Goal: Find specific page/section: Find specific page/section

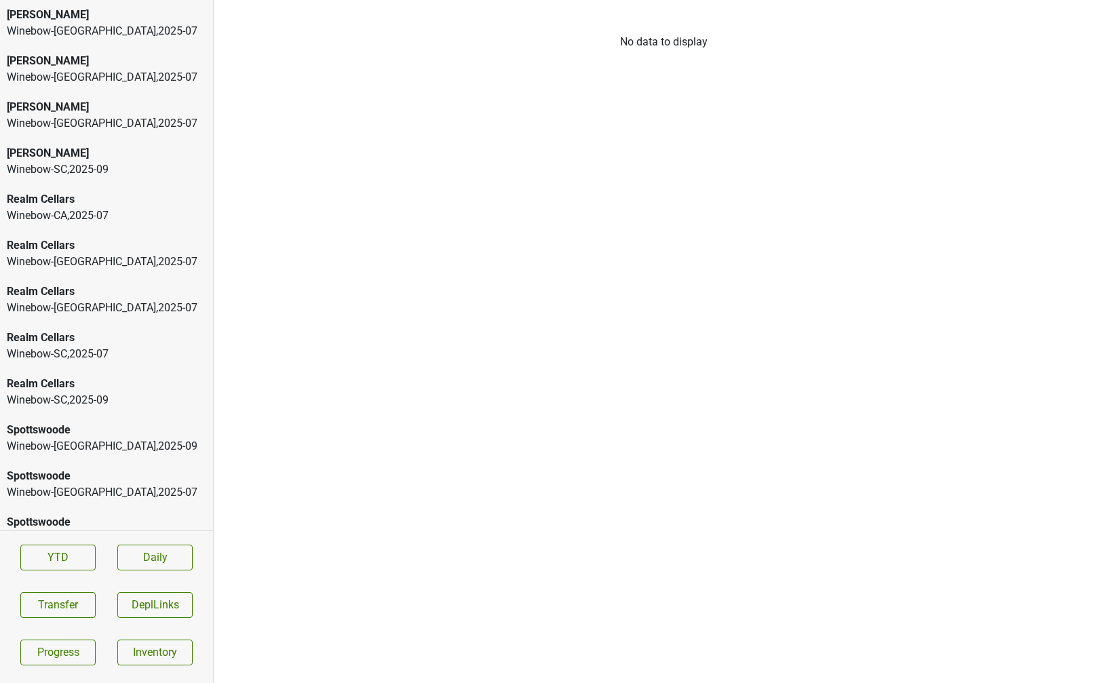
click at [165, 74] on div "Winebow-DC , 2025 - 07" at bounding box center [106, 77] width 199 height 16
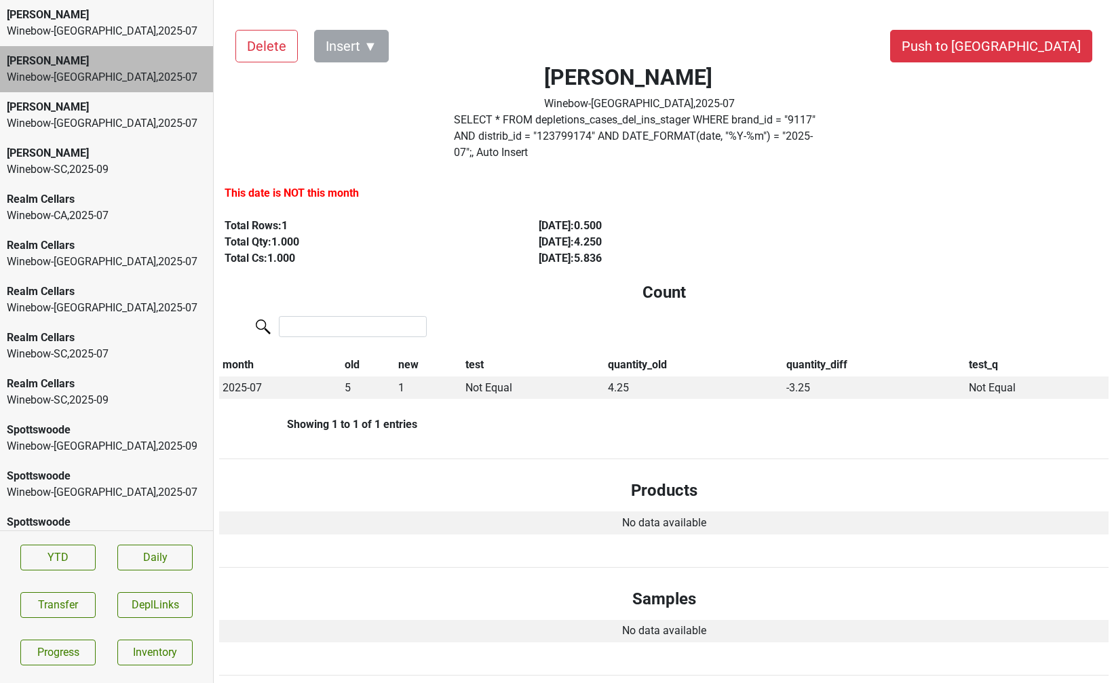
click at [140, 155] on div "Peter Michael" at bounding box center [106, 153] width 199 height 16
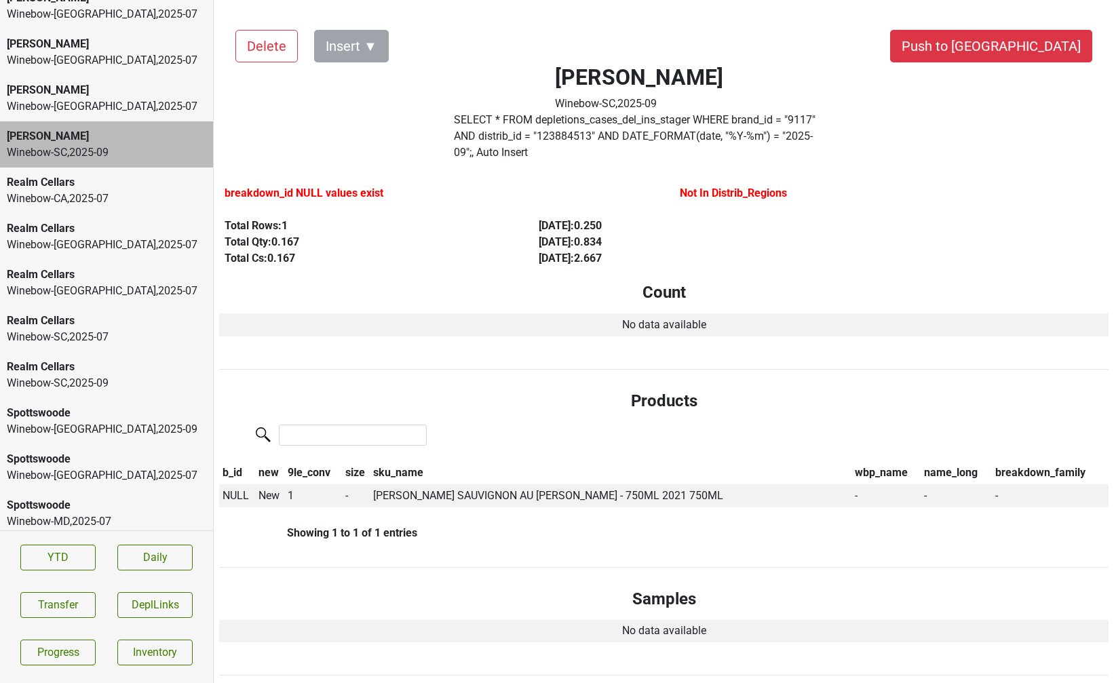
scroll to position [26, 0]
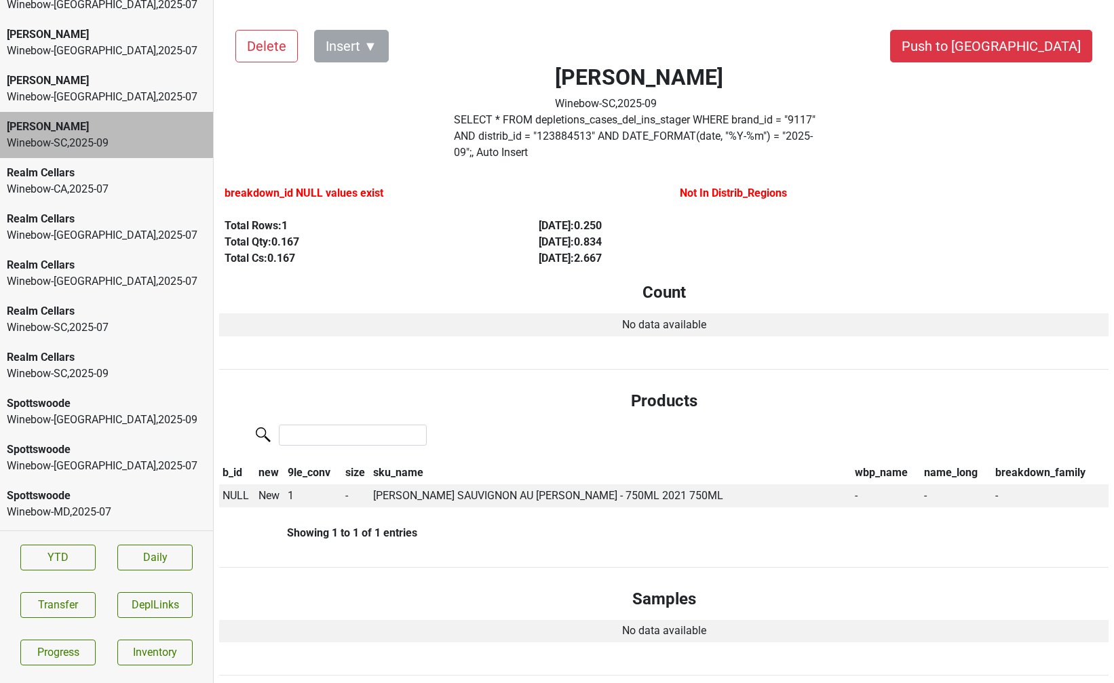
click at [70, 364] on div "Realm Cellars" at bounding box center [106, 357] width 199 height 16
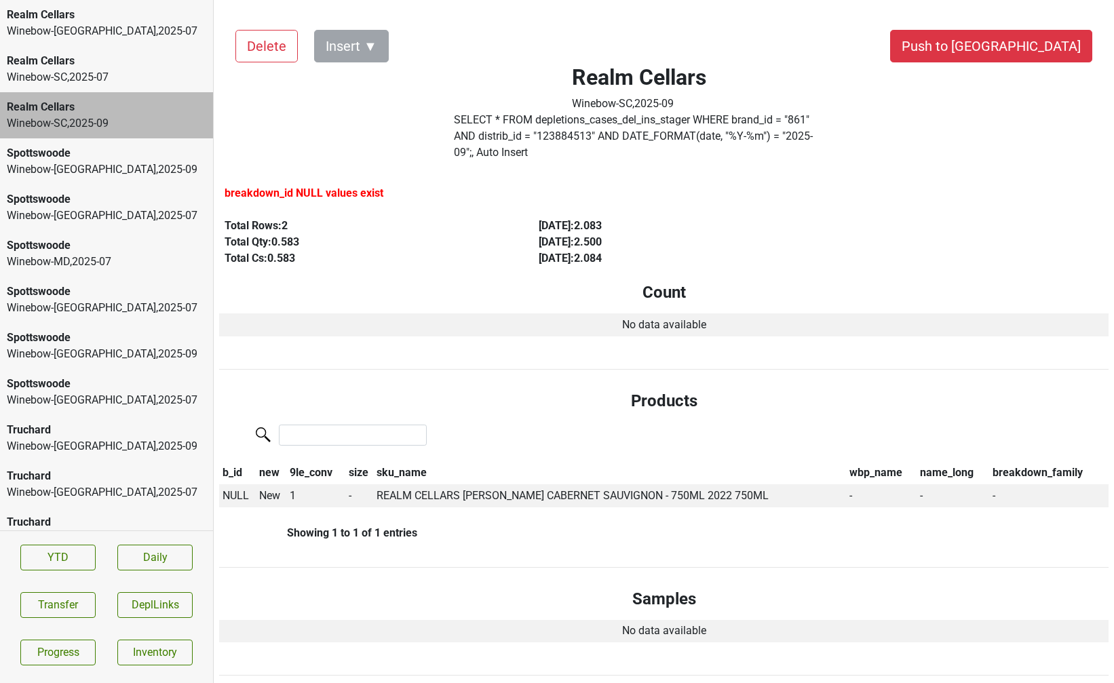
scroll to position [438, 0]
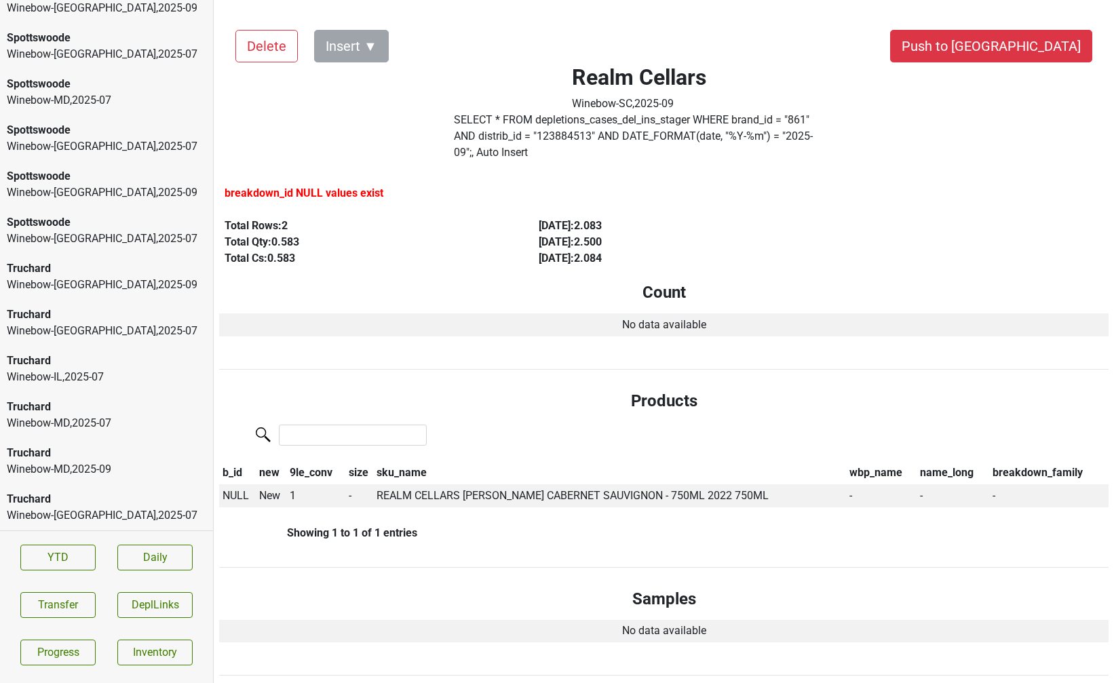
click at [79, 456] on div "Truchard" at bounding box center [106, 453] width 199 height 16
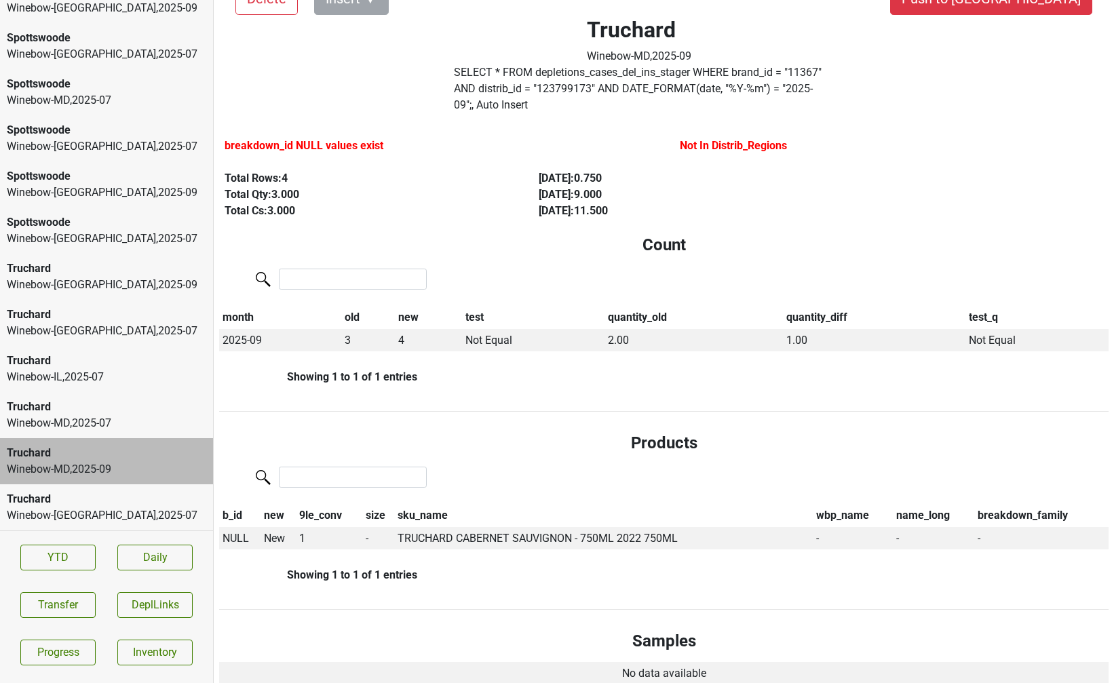
scroll to position [0, 0]
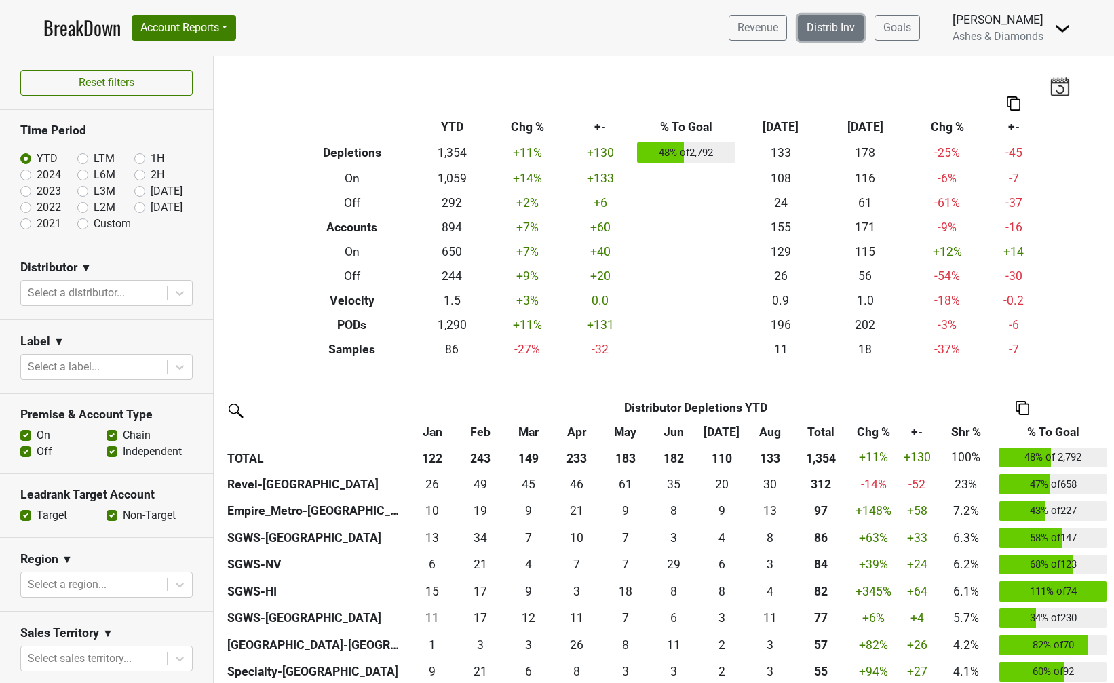
click at [818, 21] on link "Distrib Inv" at bounding box center [831, 28] width 66 height 26
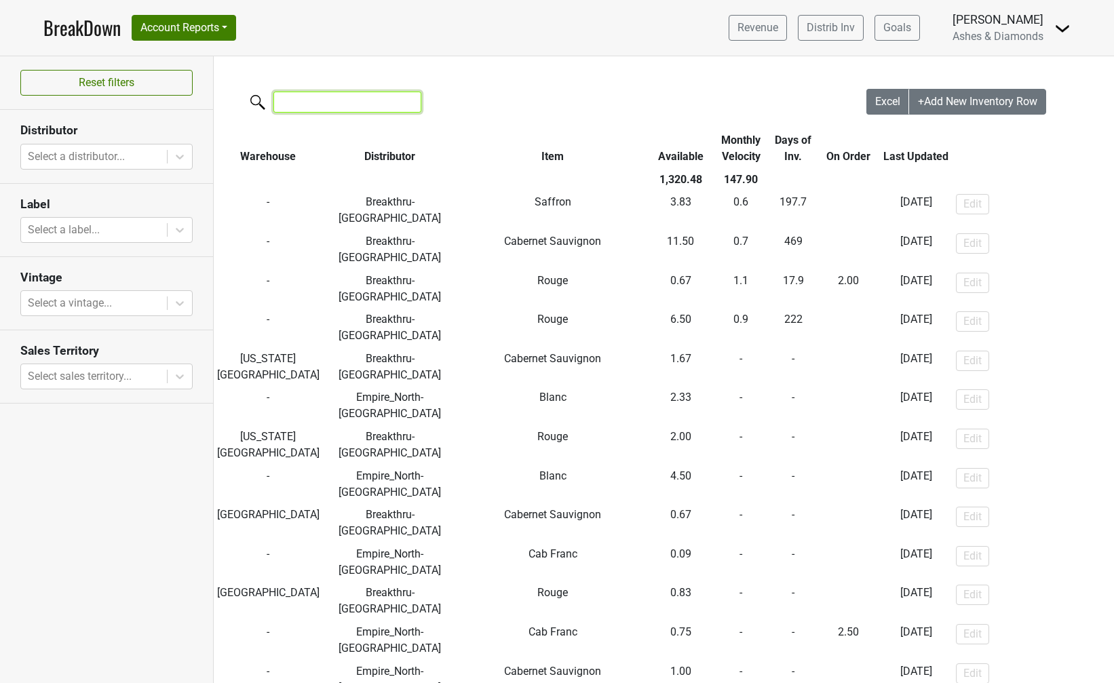
click at [294, 106] on input "search" at bounding box center [347, 102] width 148 height 21
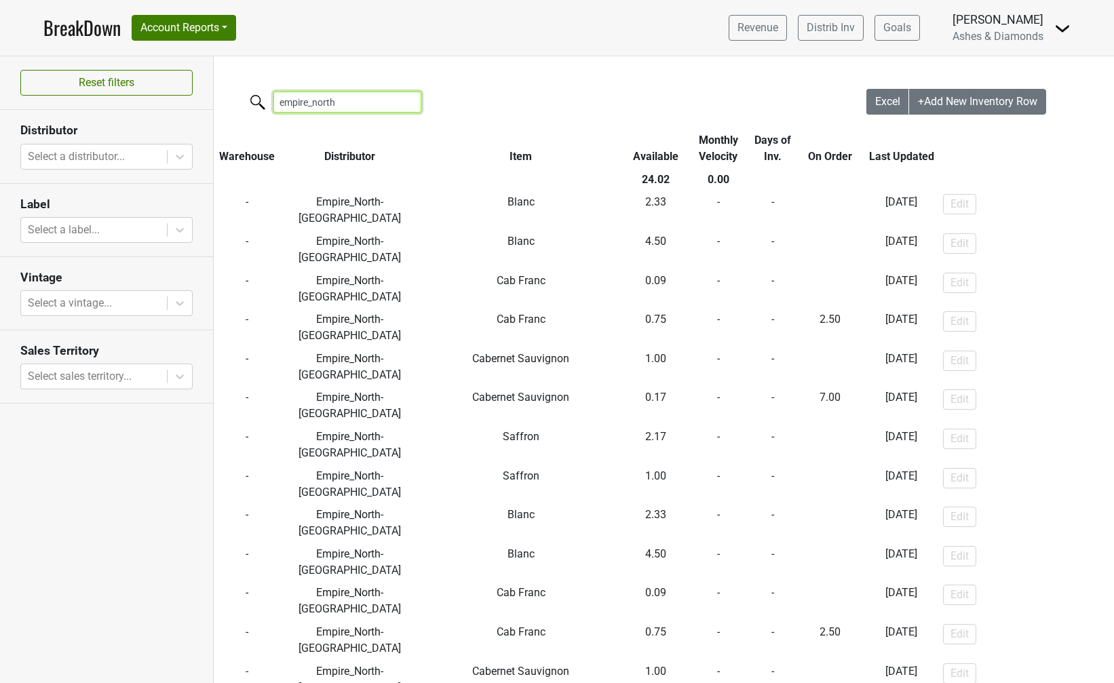
type input "empire_north"
